Goal: Information Seeking & Learning: Learn about a topic

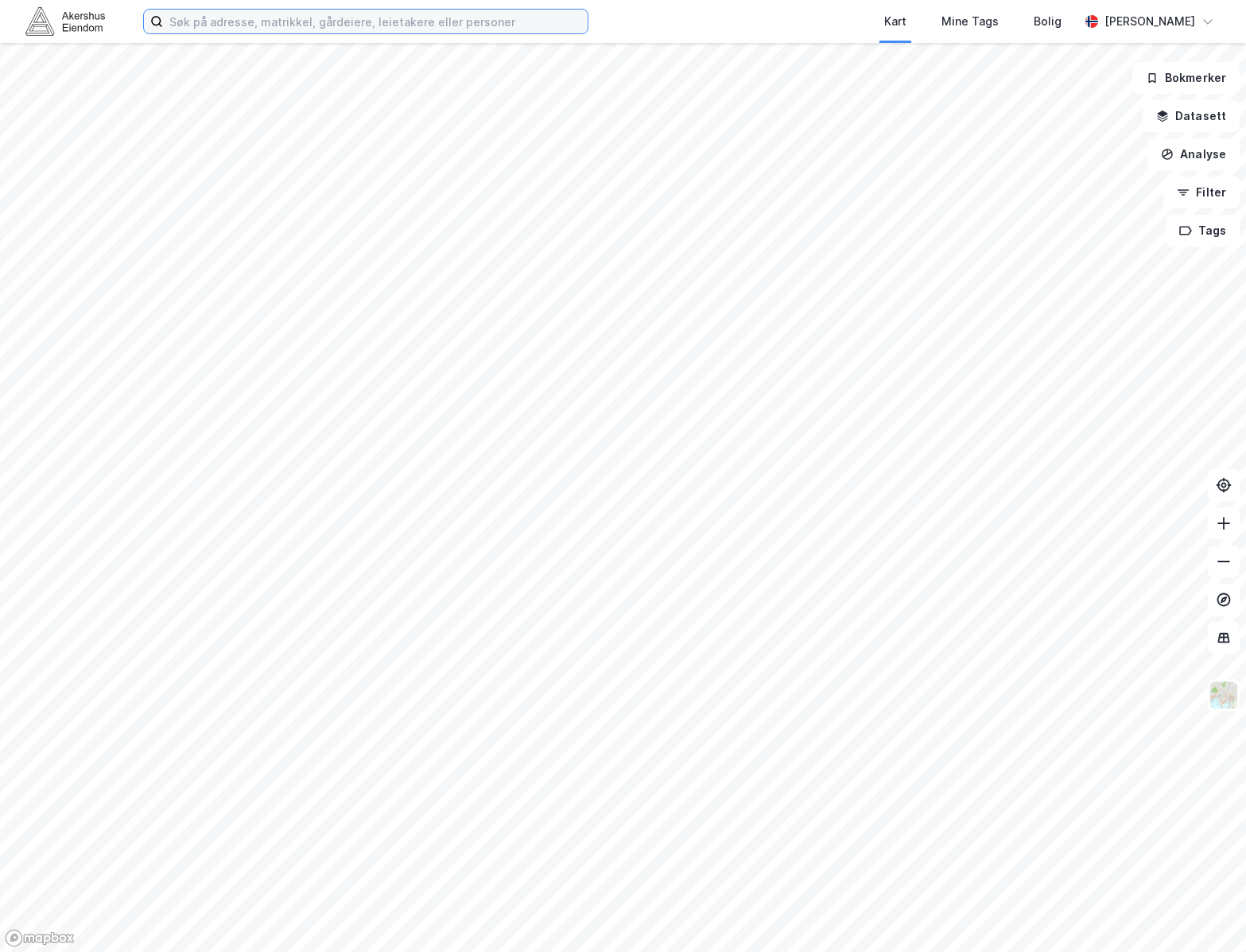
click at [328, 27] on input at bounding box center [375, 21] width 424 height 24
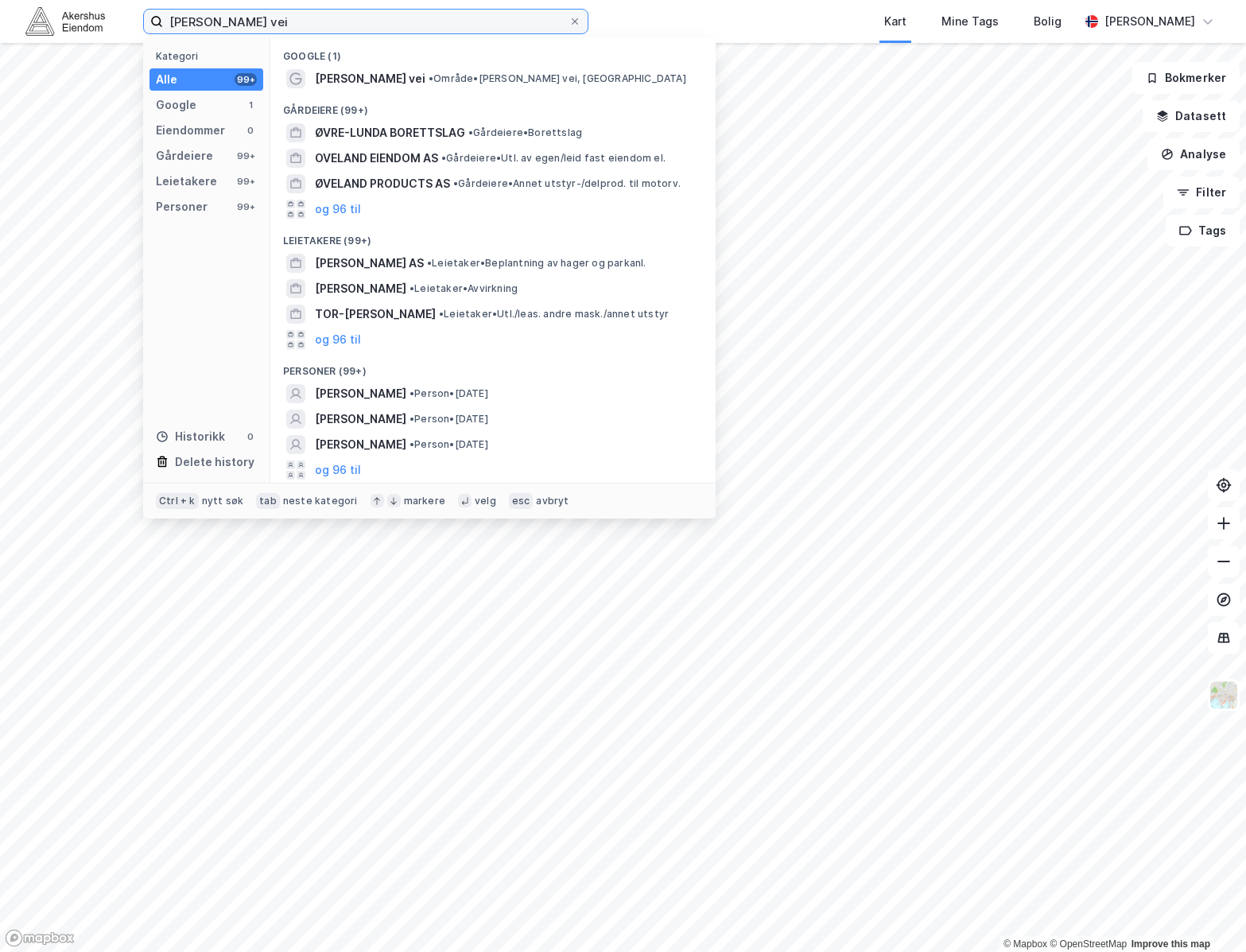
type input "[PERSON_NAME] vei"
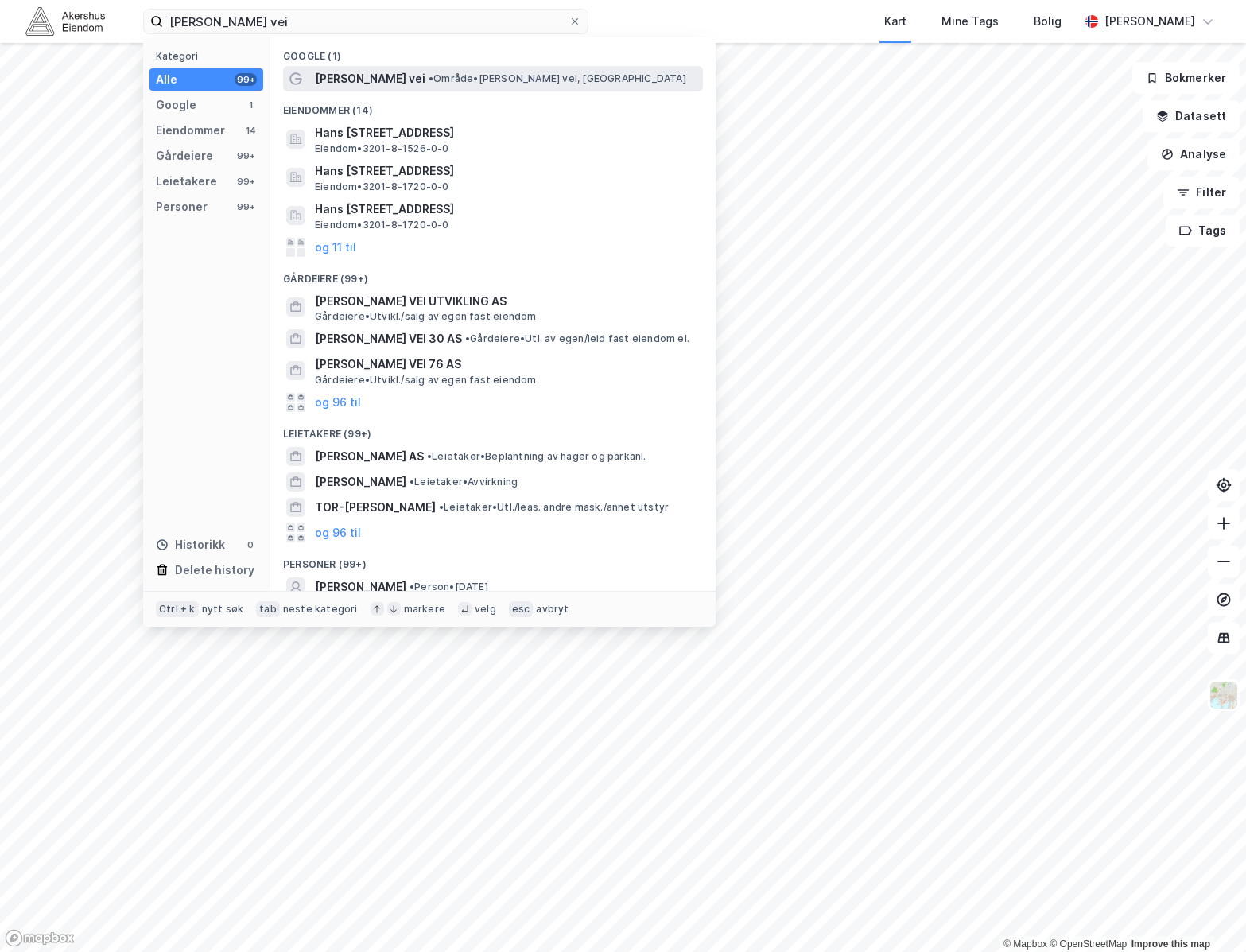
click at [404, 81] on span "[PERSON_NAME] vei" at bounding box center [369, 79] width 110 height 19
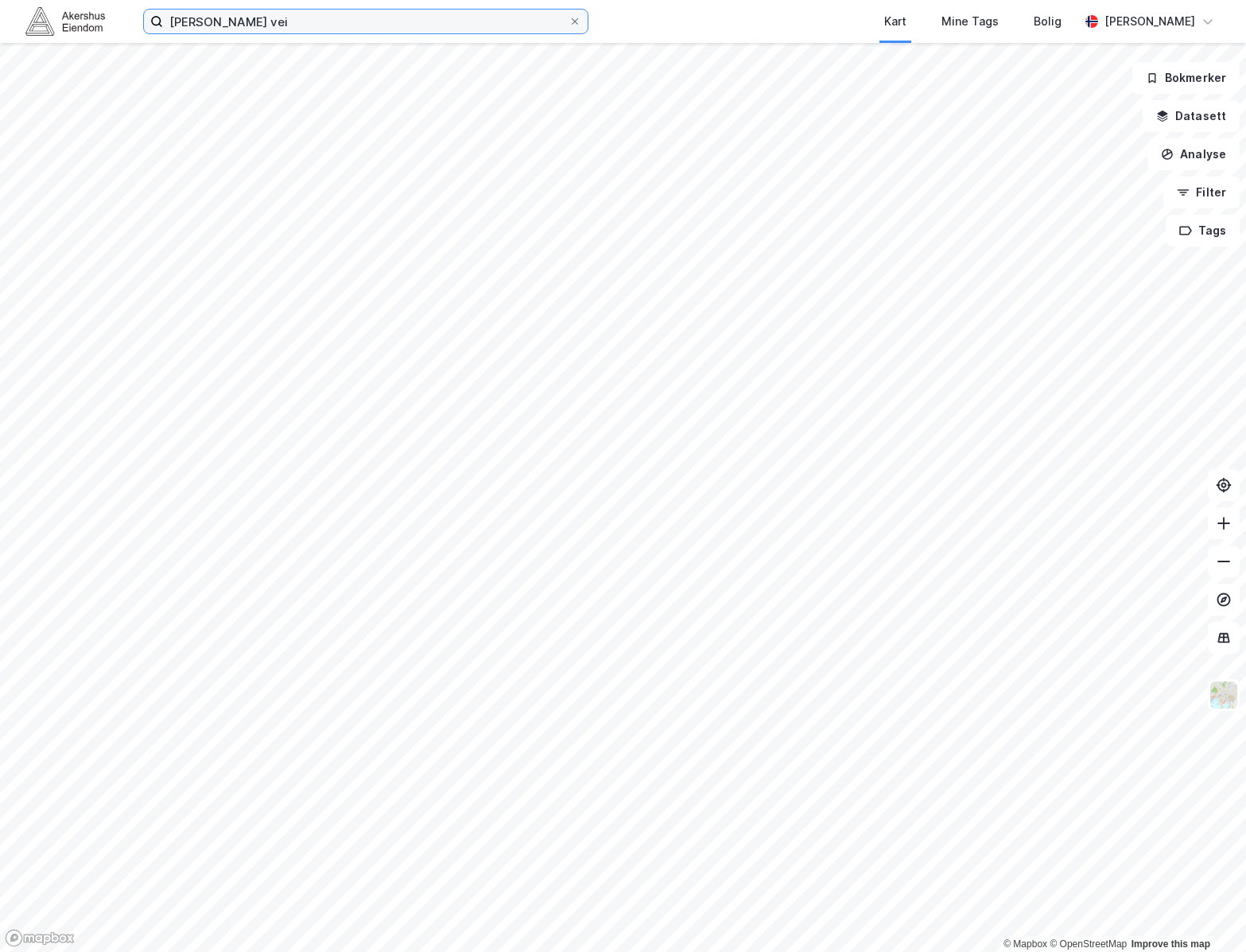
click at [479, 24] on input "[PERSON_NAME] vei" at bounding box center [365, 21] width 405 height 24
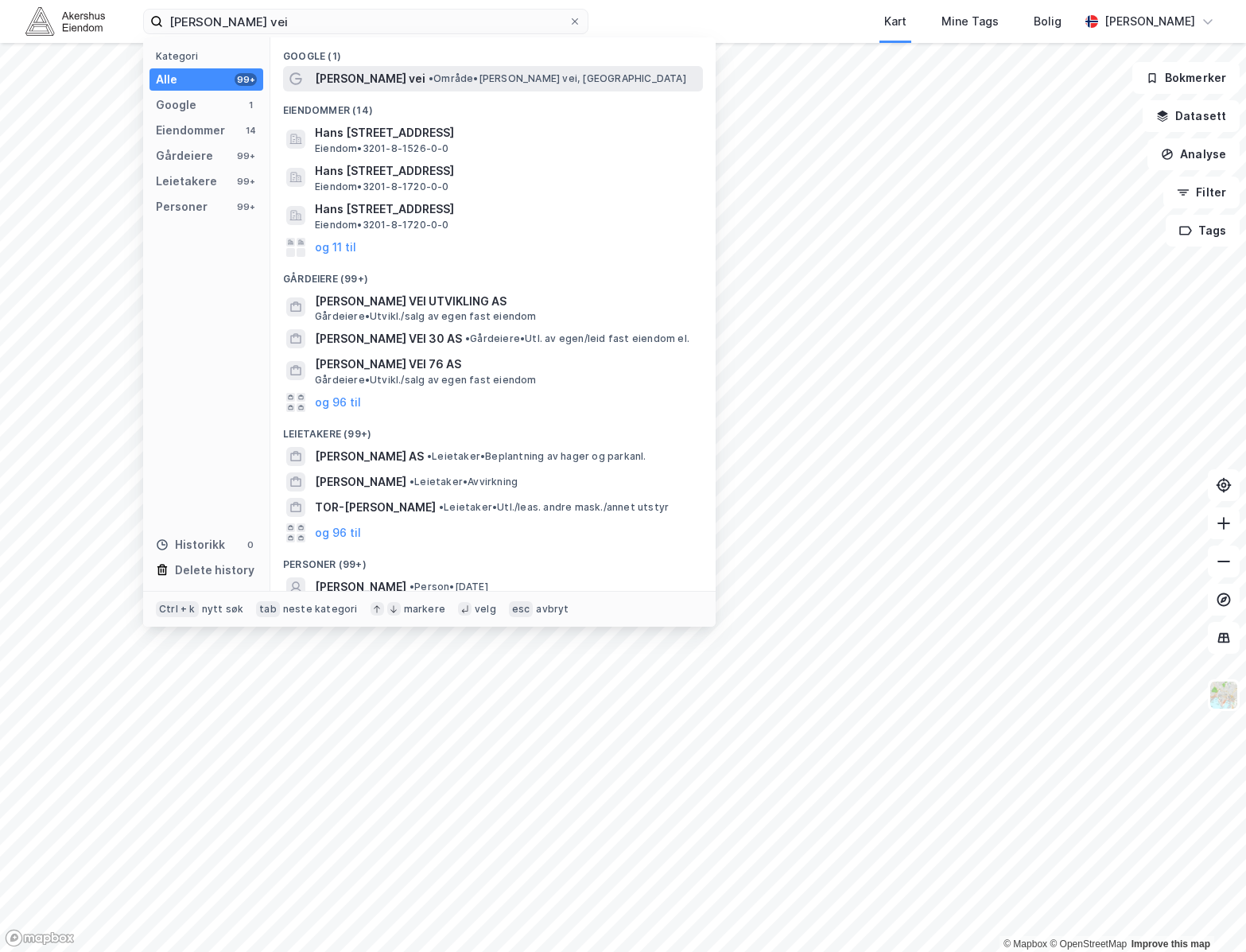
click at [449, 77] on span "• Område • [PERSON_NAME] vei, [GEOGRAPHIC_DATA]" at bounding box center [557, 78] width 257 height 12
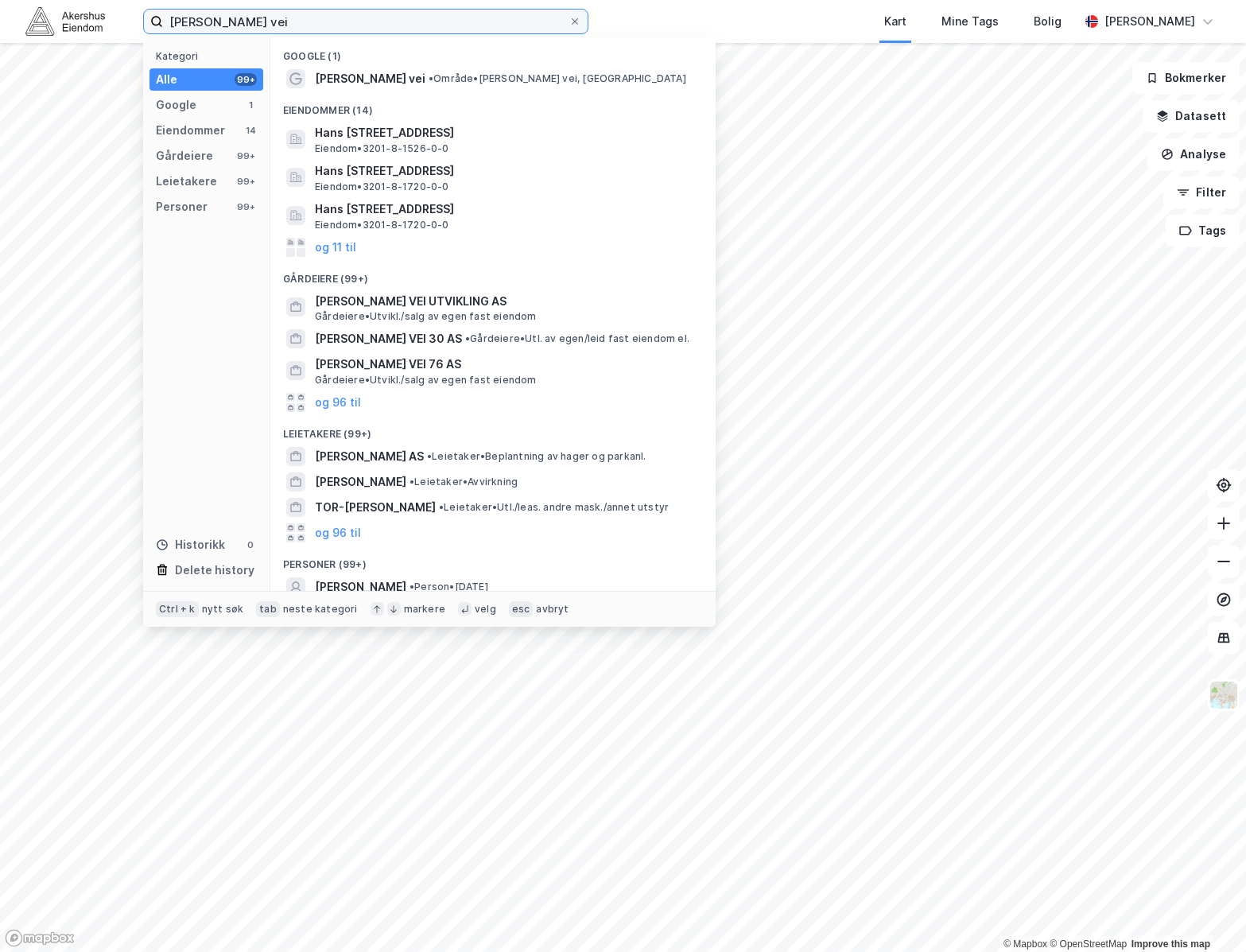
click at [536, 29] on input "[PERSON_NAME] vei" at bounding box center [365, 21] width 405 height 24
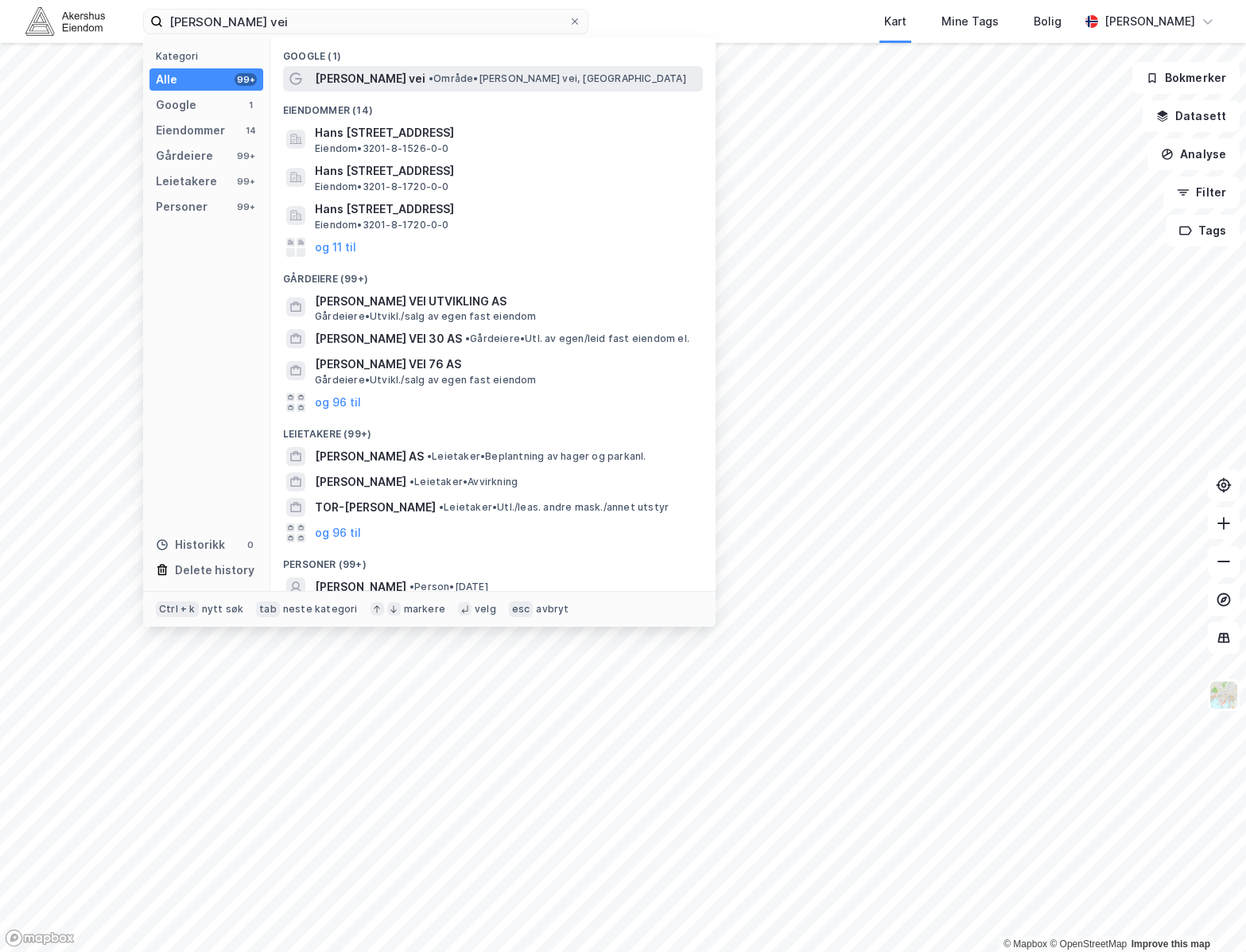
click at [507, 74] on span "• Område • [PERSON_NAME] vei, [GEOGRAPHIC_DATA]" at bounding box center [557, 78] width 257 height 12
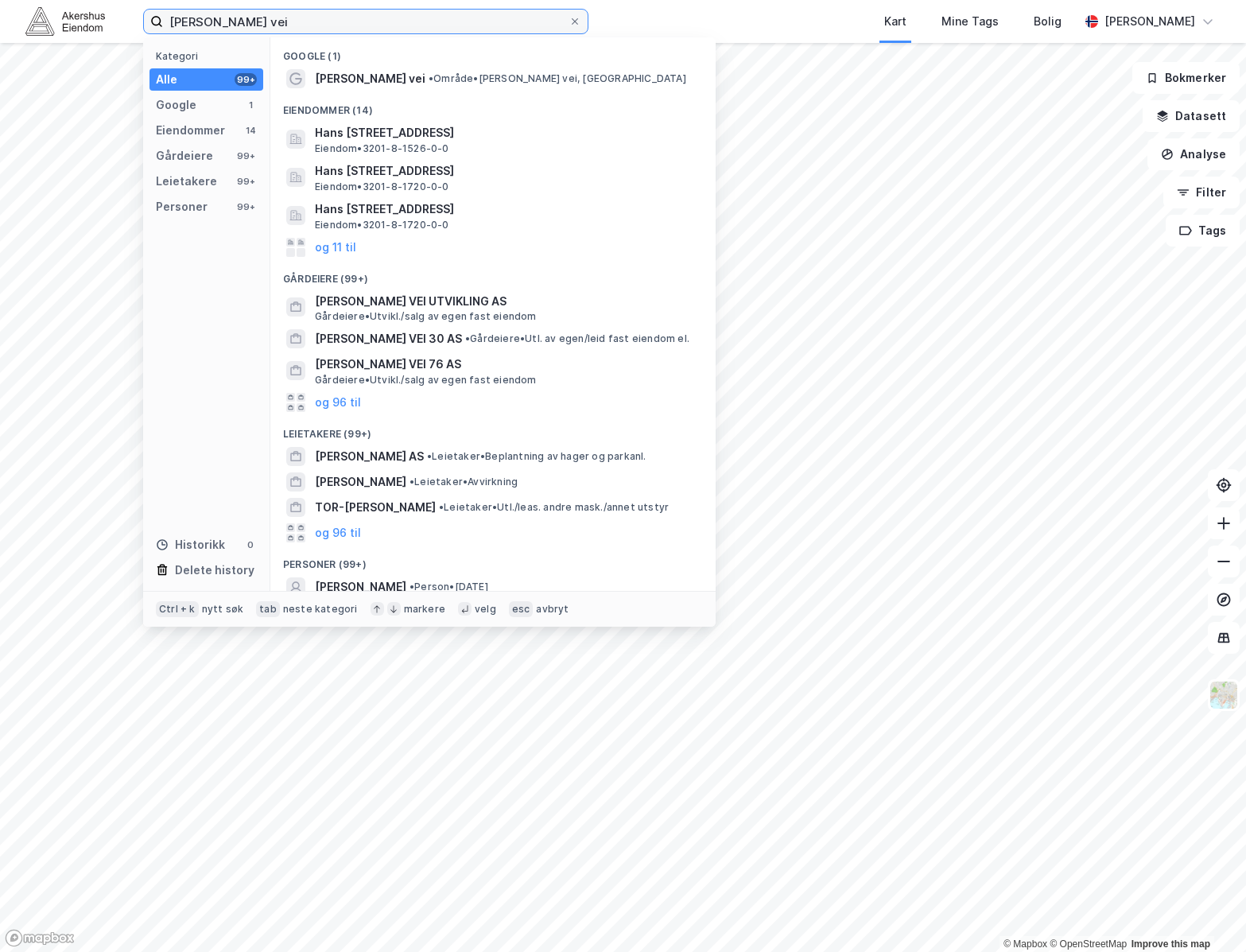
click at [463, 27] on input "[PERSON_NAME] vei" at bounding box center [365, 21] width 405 height 24
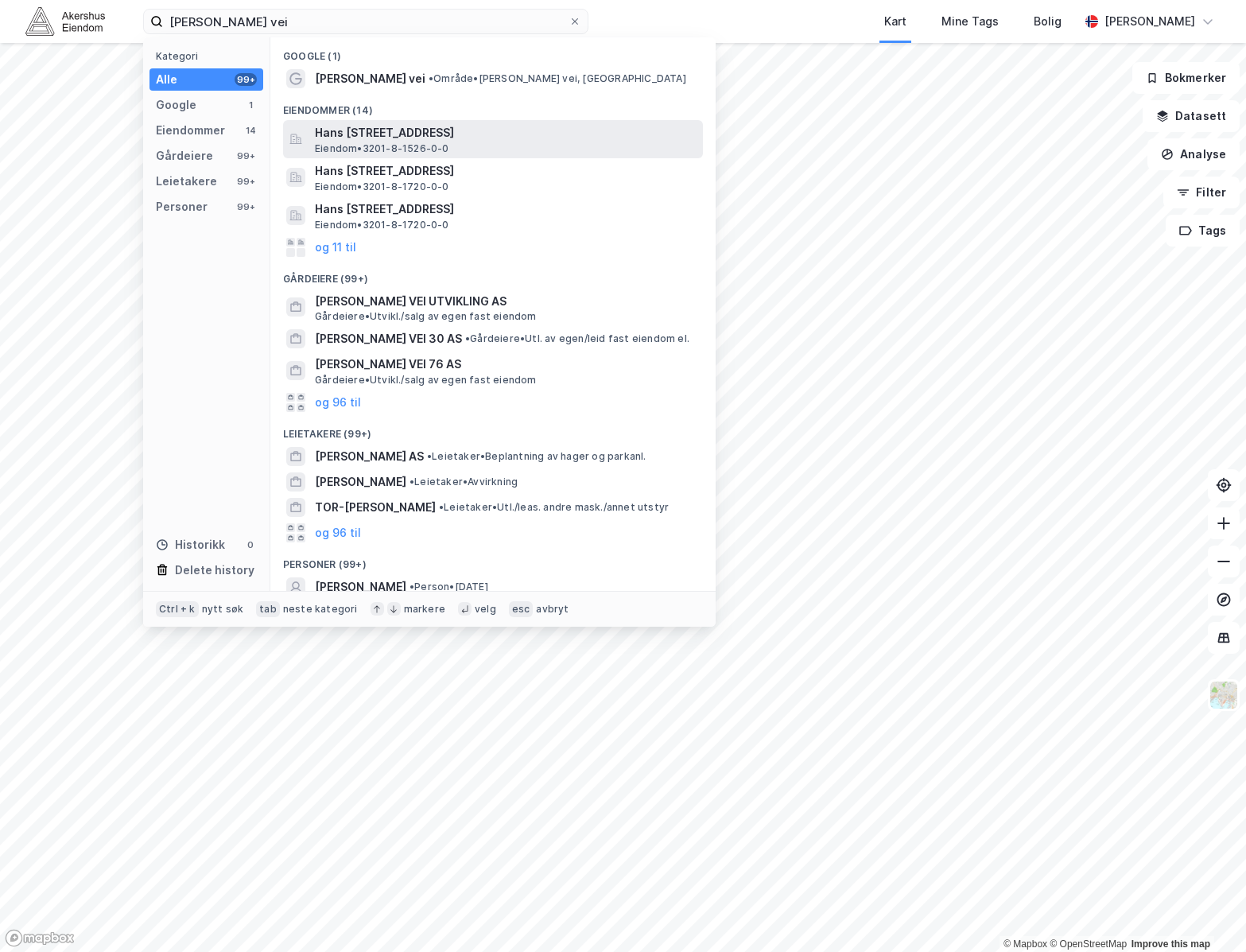
click at [503, 143] on div "Hans [STREET_ADDRESS], BÆRUM Eiendom • 3201-8-1526-0-0" at bounding box center [506, 139] width 385 height 32
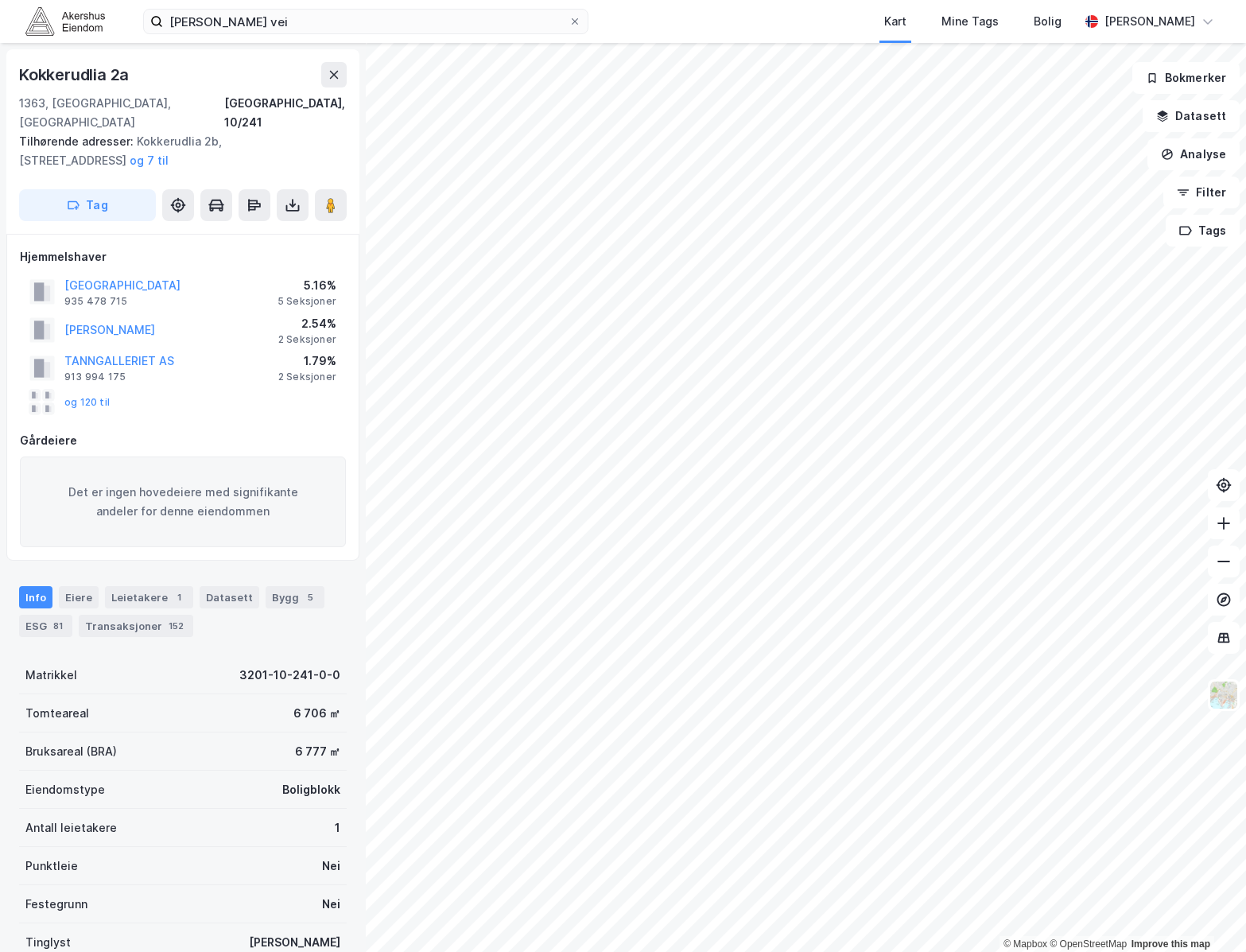
click at [143, 618] on div "Info [PERSON_NAME] 1 Datasett Bygg 5 ESG 81 Transaksjoner 152" at bounding box center [182, 605] width 365 height 77
drag, startPoint x: 144, startPoint y: 609, endPoint x: 171, endPoint y: 615, distance: 27.7
click at [145, 615] on div "Transaksjoner 152" at bounding box center [136, 625] width 114 height 22
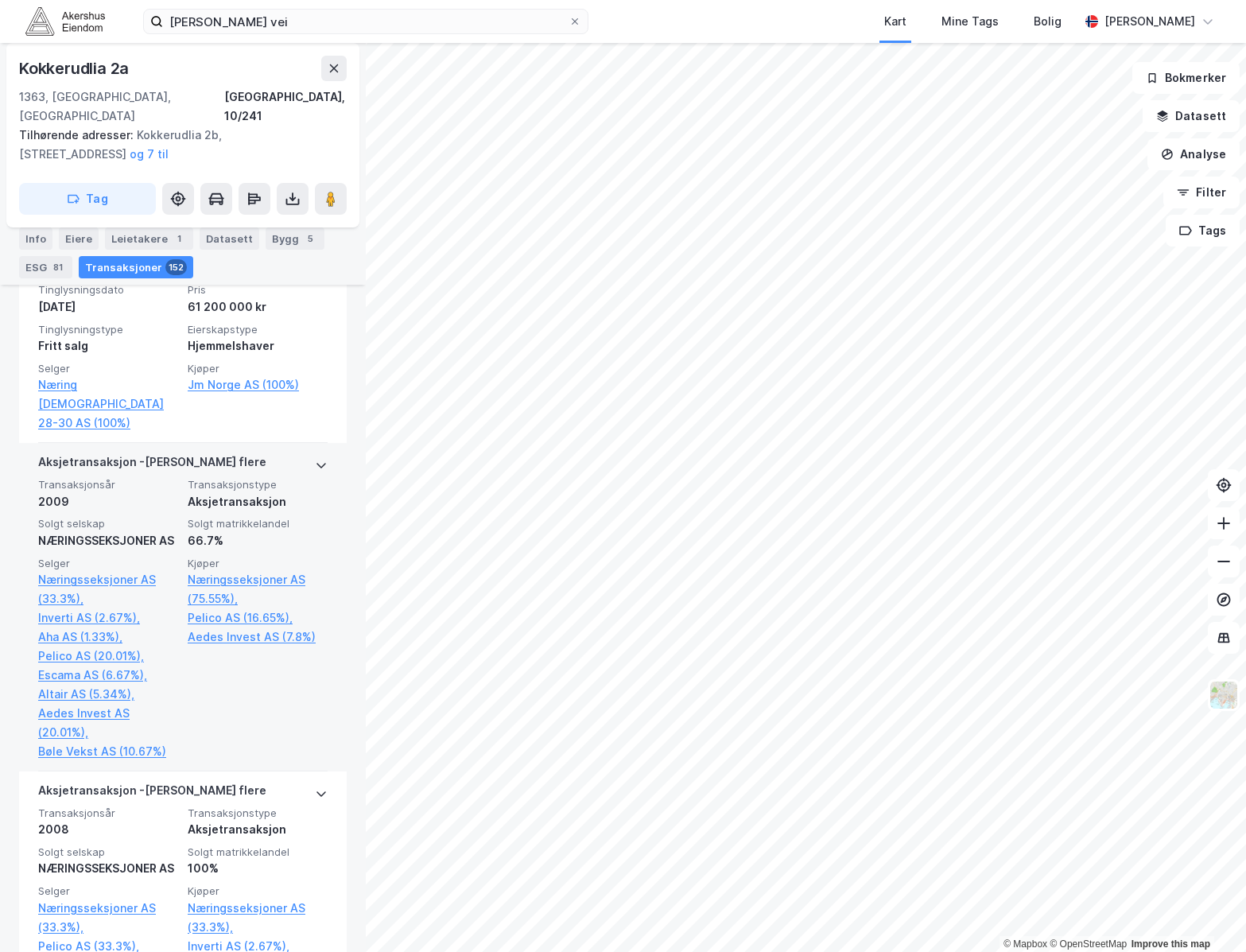
scroll to position [28217, 0]
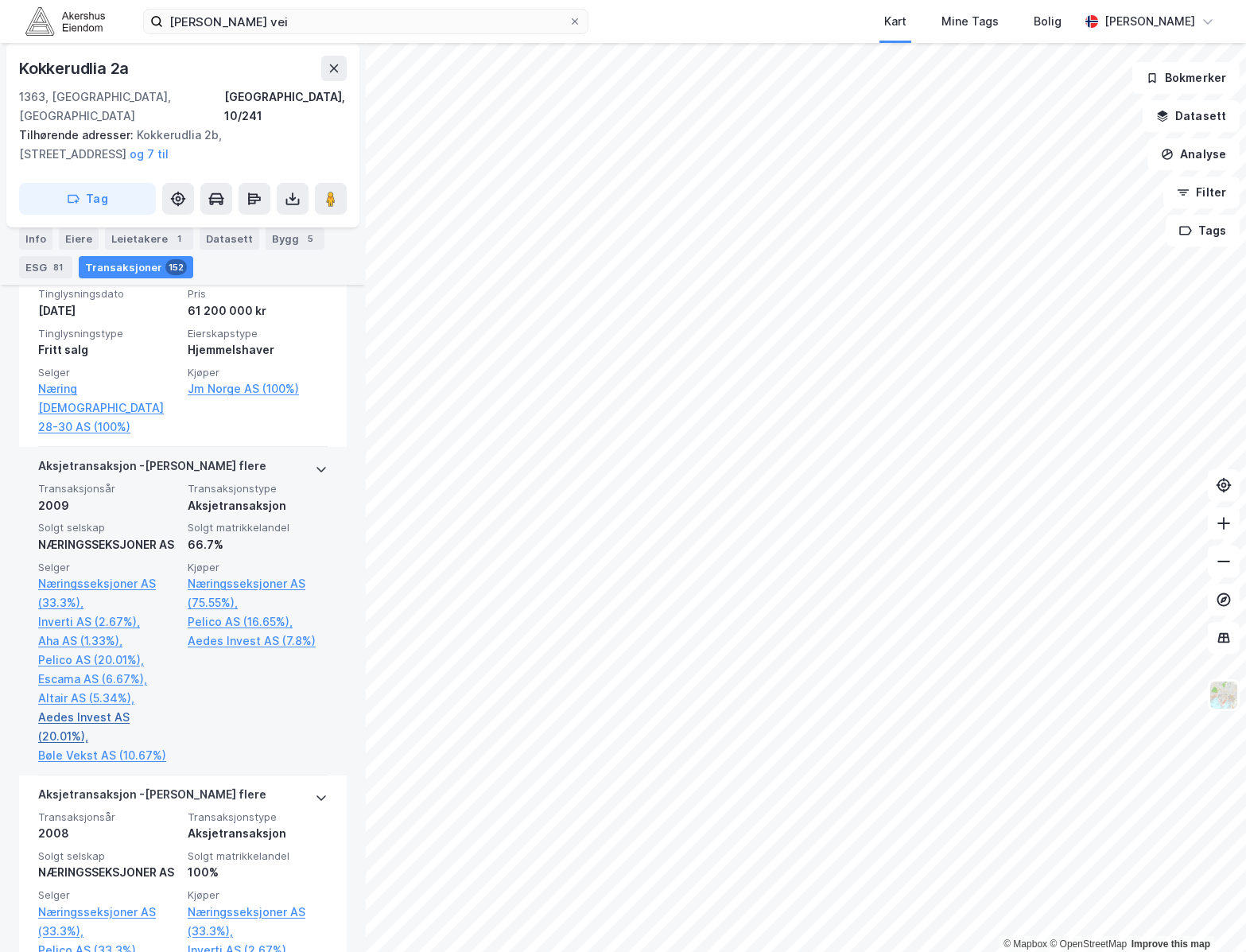
click at [166, 746] on link "Aedes Invest AS (20.01%)," at bounding box center [107, 726] width 140 height 38
